Goal: Use online tool/utility: Utilize a website feature to perform a specific function

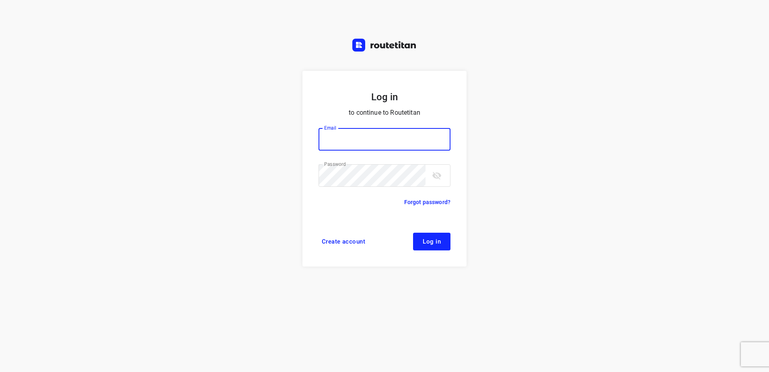
type input "[EMAIL_ADDRESS][DOMAIN_NAME]"
click at [439, 243] on span "Log in" at bounding box center [432, 241] width 18 height 6
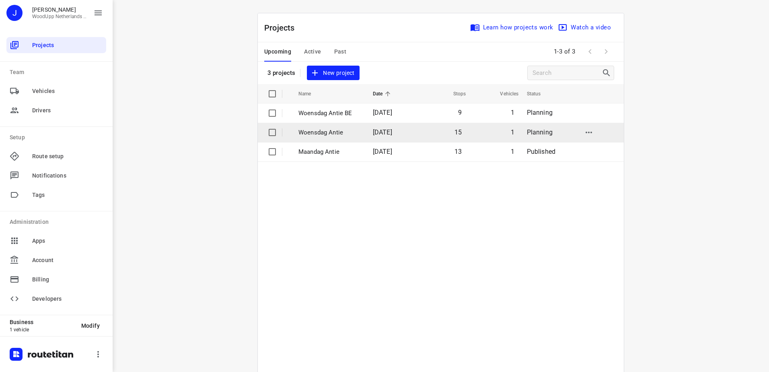
click at [320, 131] on p "Woensdag Antie" at bounding box center [330, 132] width 62 height 9
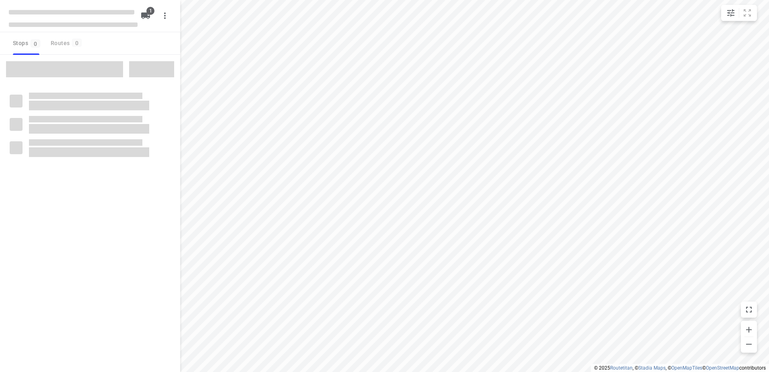
type input "distance"
